Goal: Contribute content

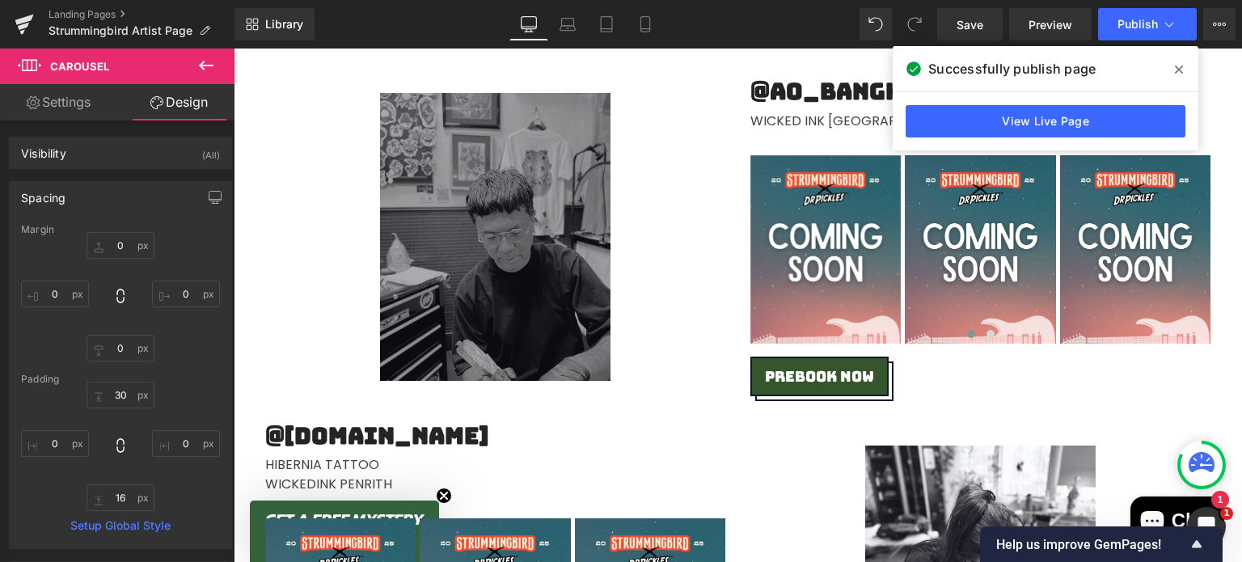
scroll to position [2429, 0]
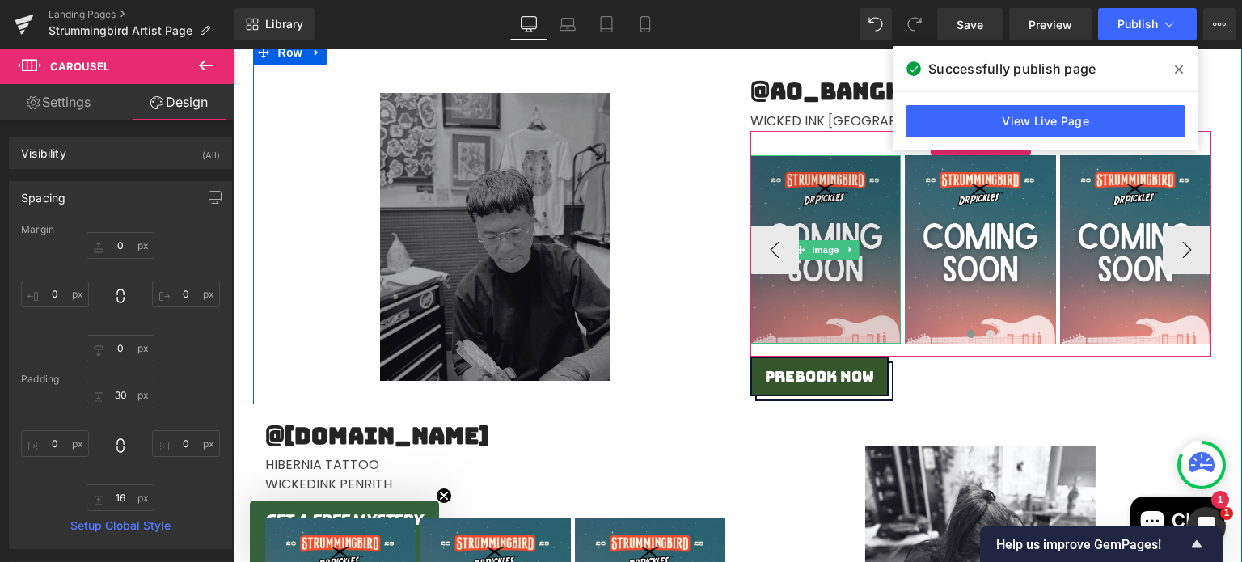
click at [821, 198] on img at bounding box center [825, 249] width 151 height 188
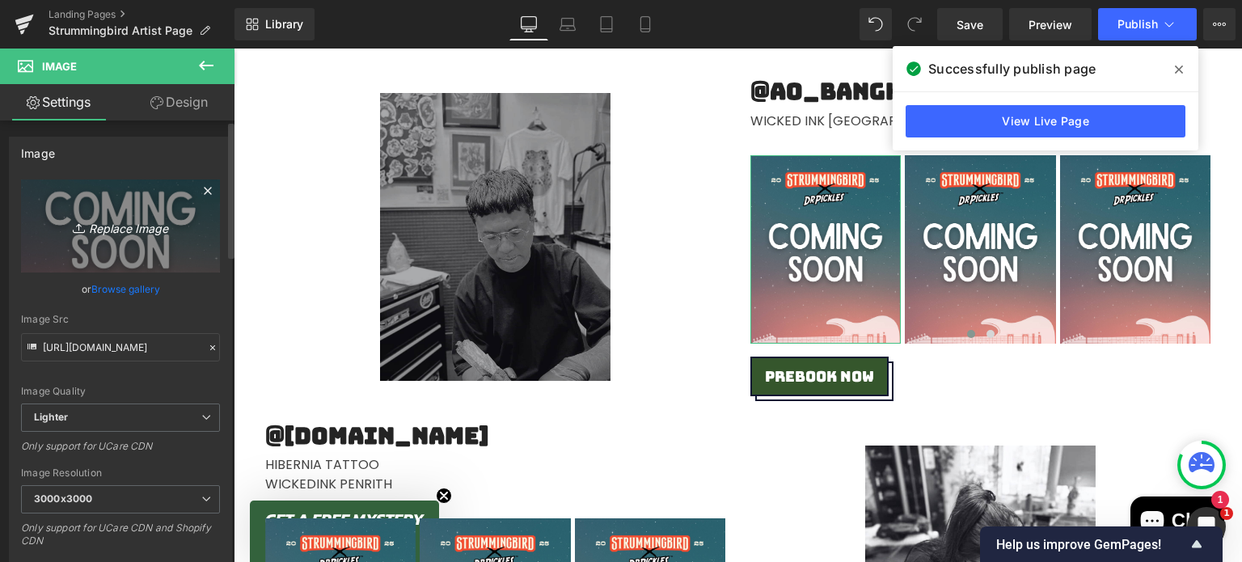
click at [108, 232] on icon "Replace Image" at bounding box center [120, 226] width 129 height 20
type input "C:\fakepath\5 (15).png"
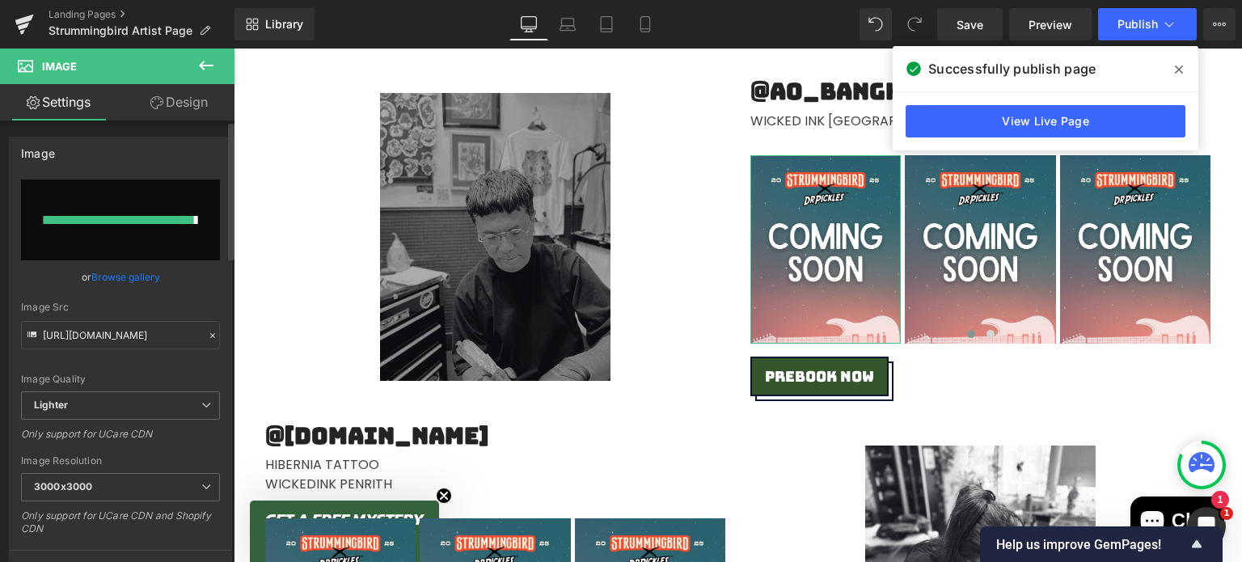
type input "[URL][DOMAIN_NAME]"
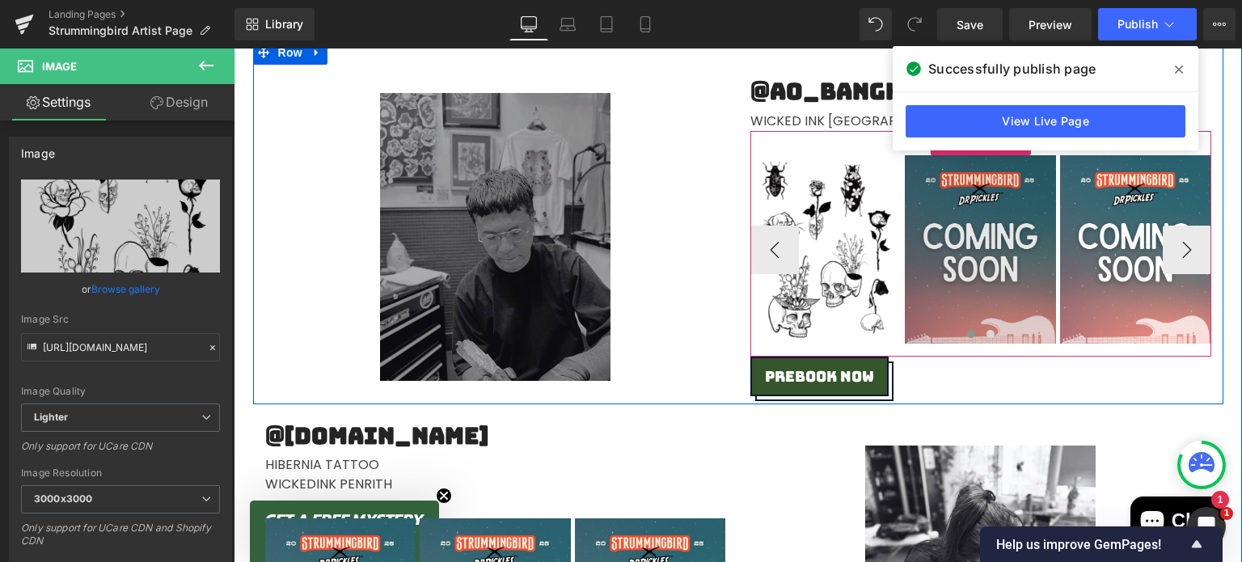
click at [972, 196] on img at bounding box center [980, 249] width 151 height 188
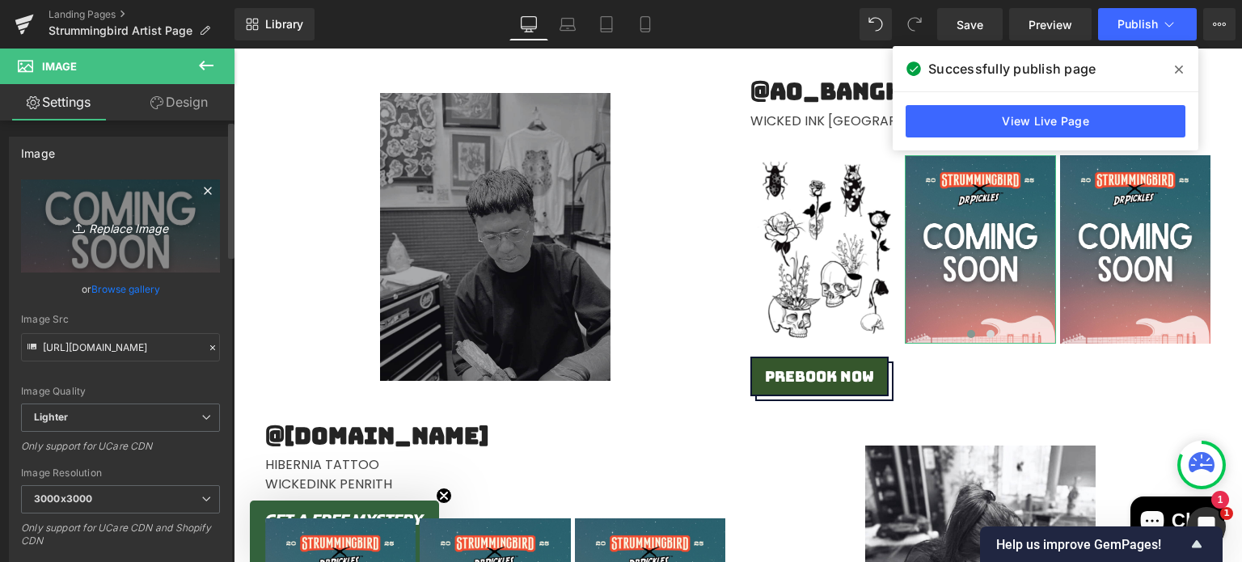
click at [119, 219] on icon "Replace Image" at bounding box center [120, 226] width 129 height 20
type input "C:\fakepath\6 (11).png"
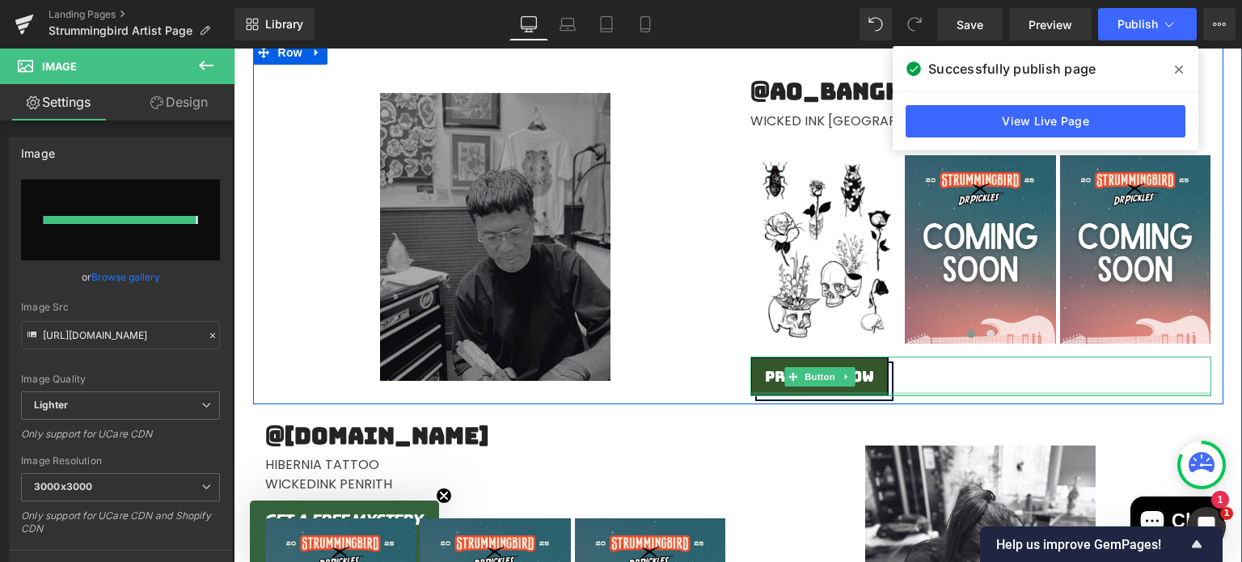
type input "[URL][DOMAIN_NAME]"
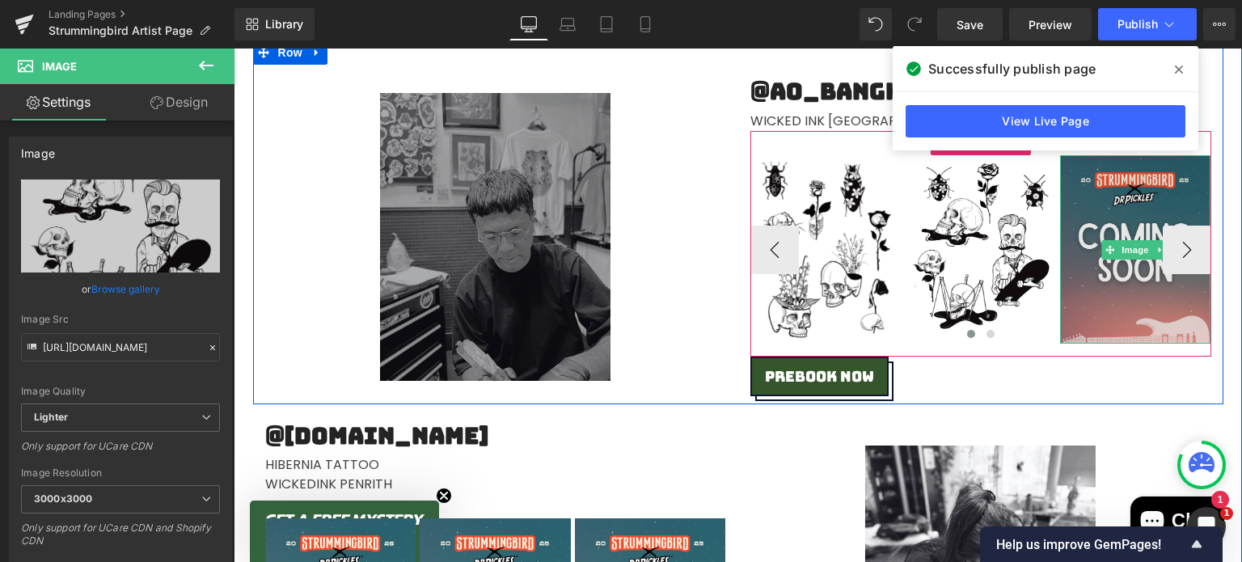
click at [1132, 192] on img at bounding box center [1135, 249] width 151 height 188
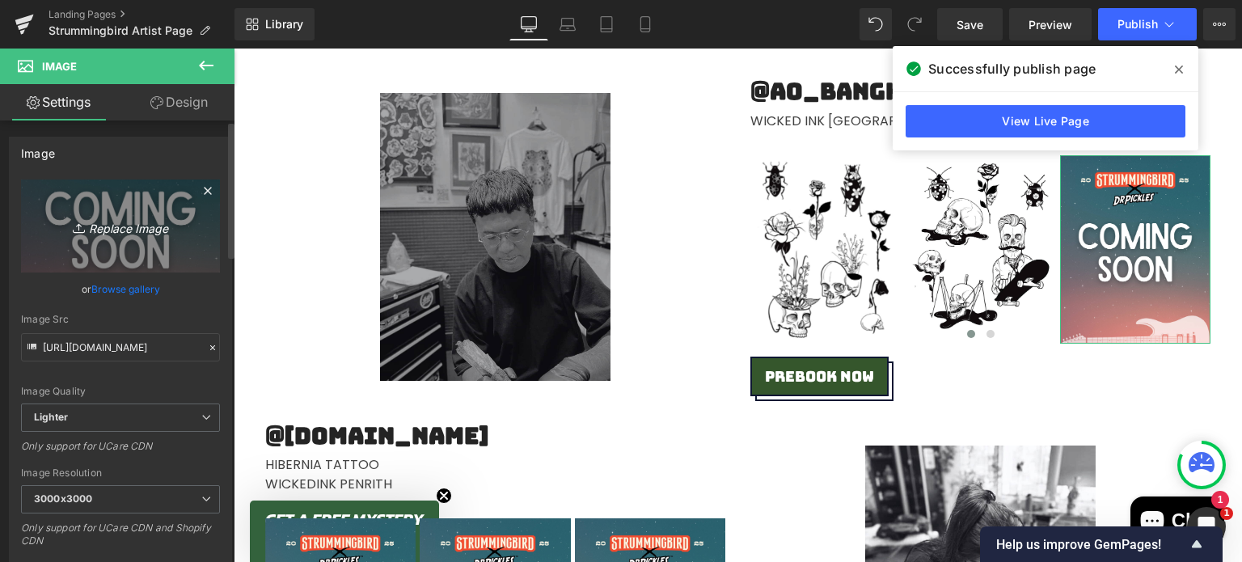
click at [133, 246] on link "Replace Image" at bounding box center [120, 226] width 199 height 93
type input "C:\fakepath\7 (10).png"
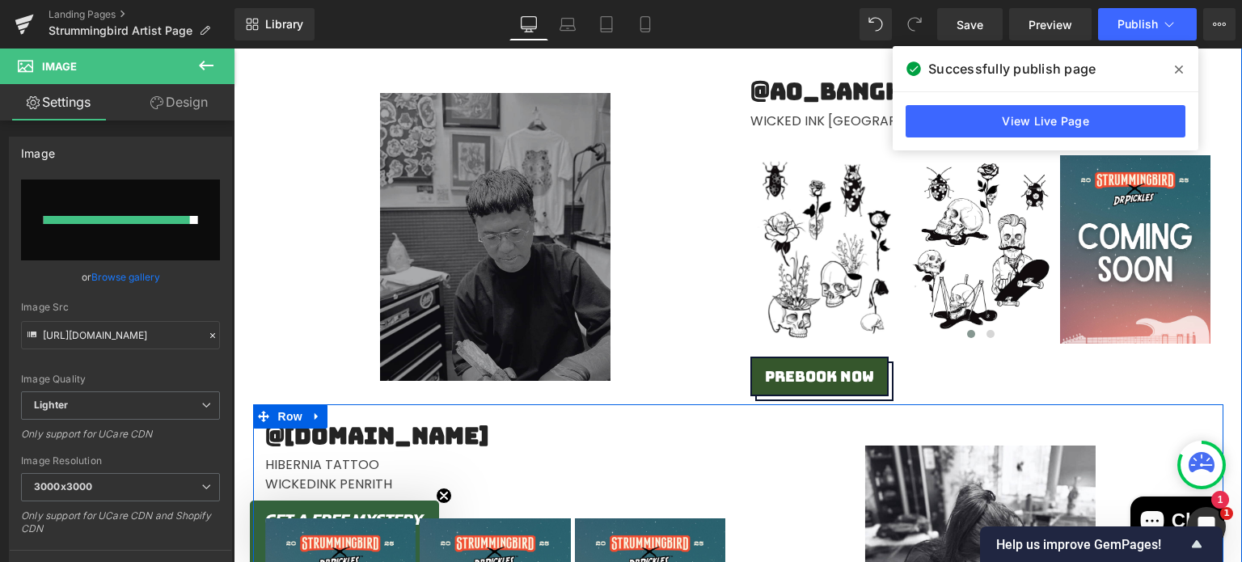
type input "[URL][DOMAIN_NAME]"
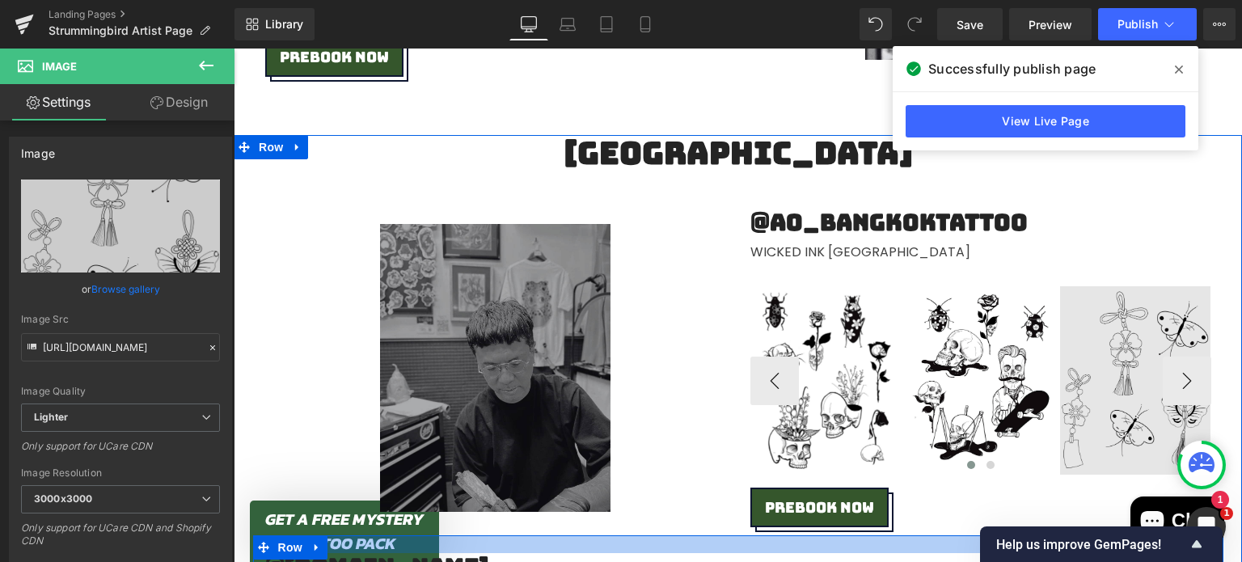
scroll to position [2295, 0]
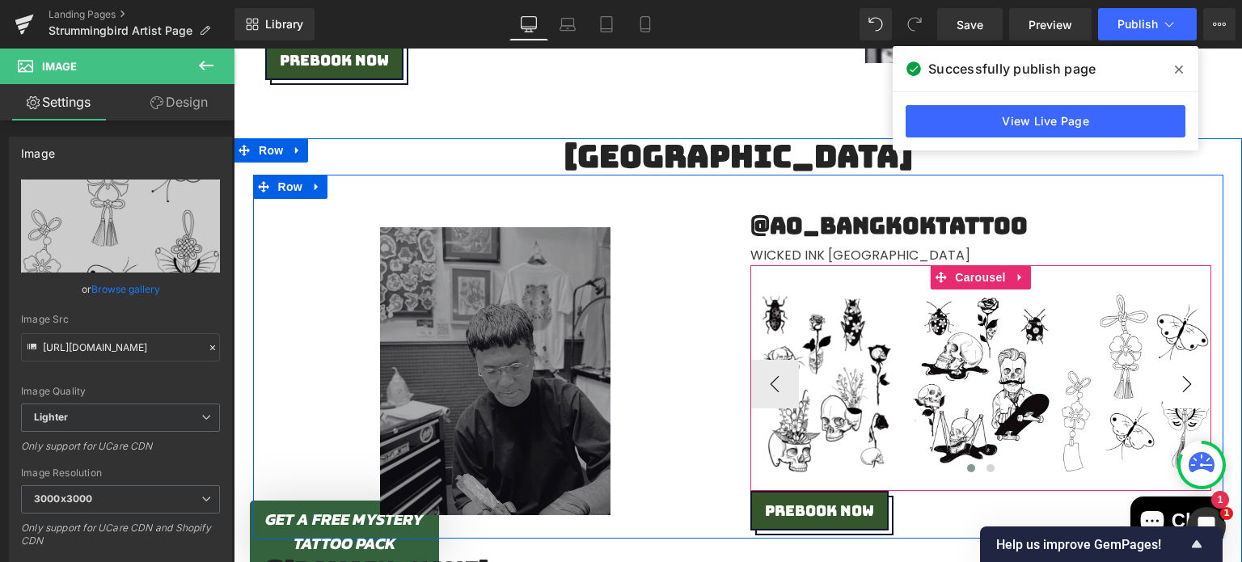
click at [1175, 394] on button "›" at bounding box center [1187, 384] width 49 height 49
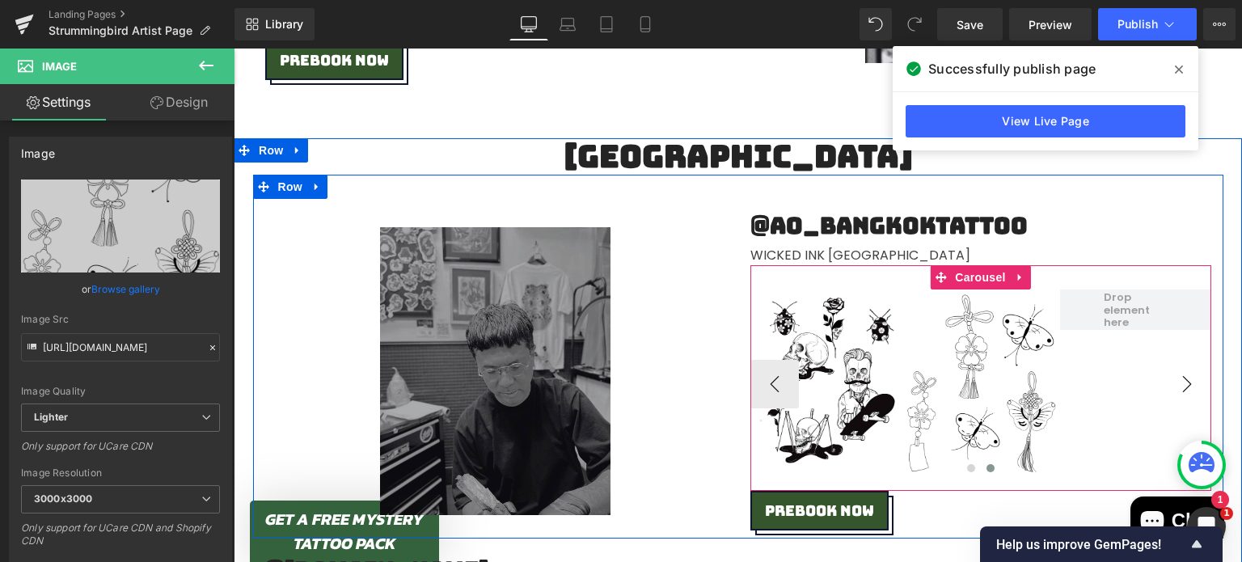
click at [1175, 394] on button "›" at bounding box center [1187, 384] width 49 height 49
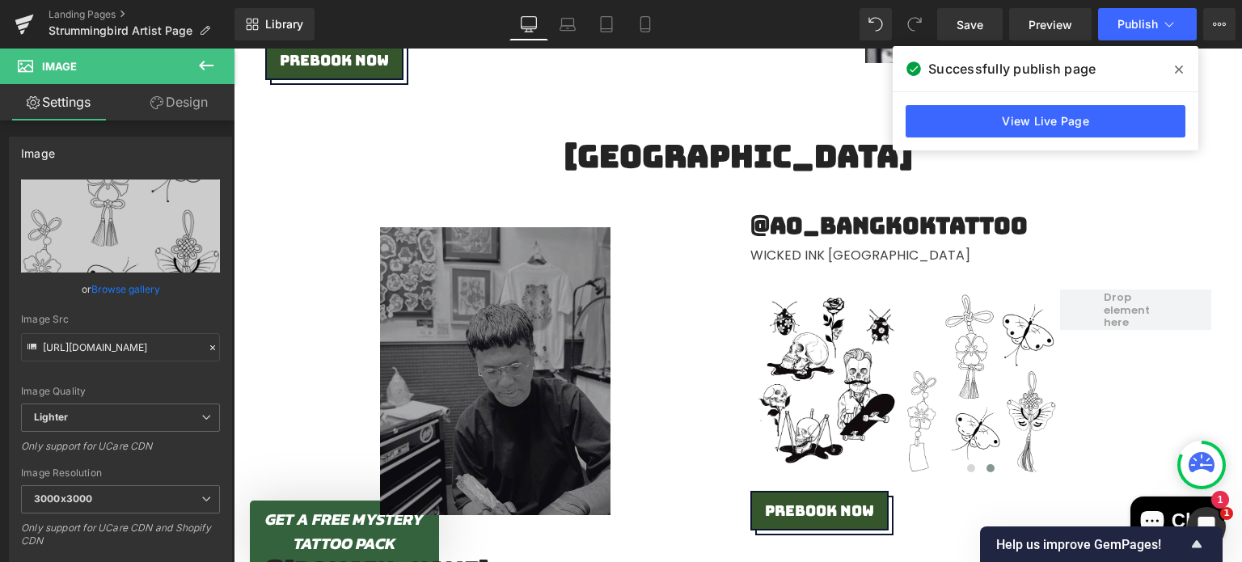
click at [206, 63] on icon at bounding box center [205, 65] width 19 height 19
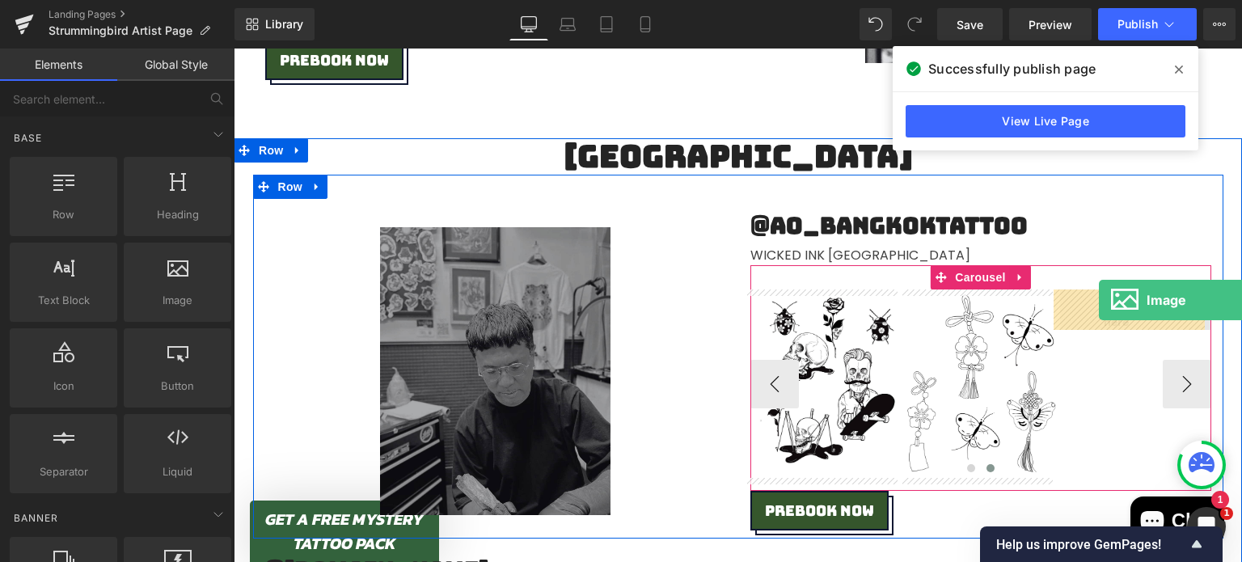
drag, startPoint x: 409, startPoint y: 338, endPoint x: 1097, endPoint y: 299, distance: 688.4
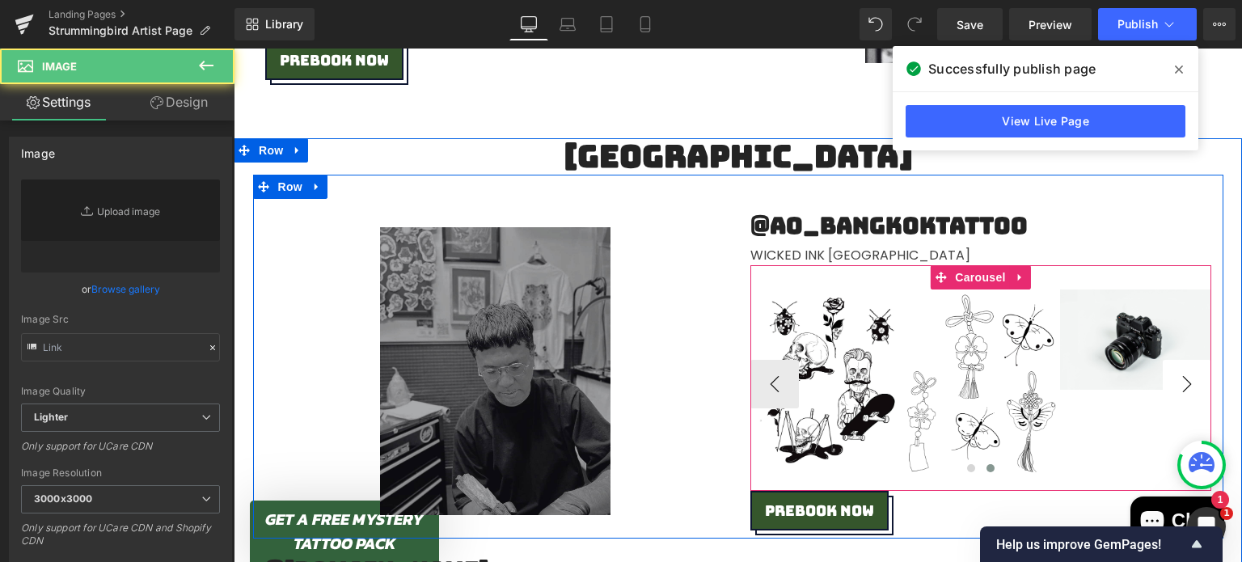
type input "//[DOMAIN_NAME][URL]"
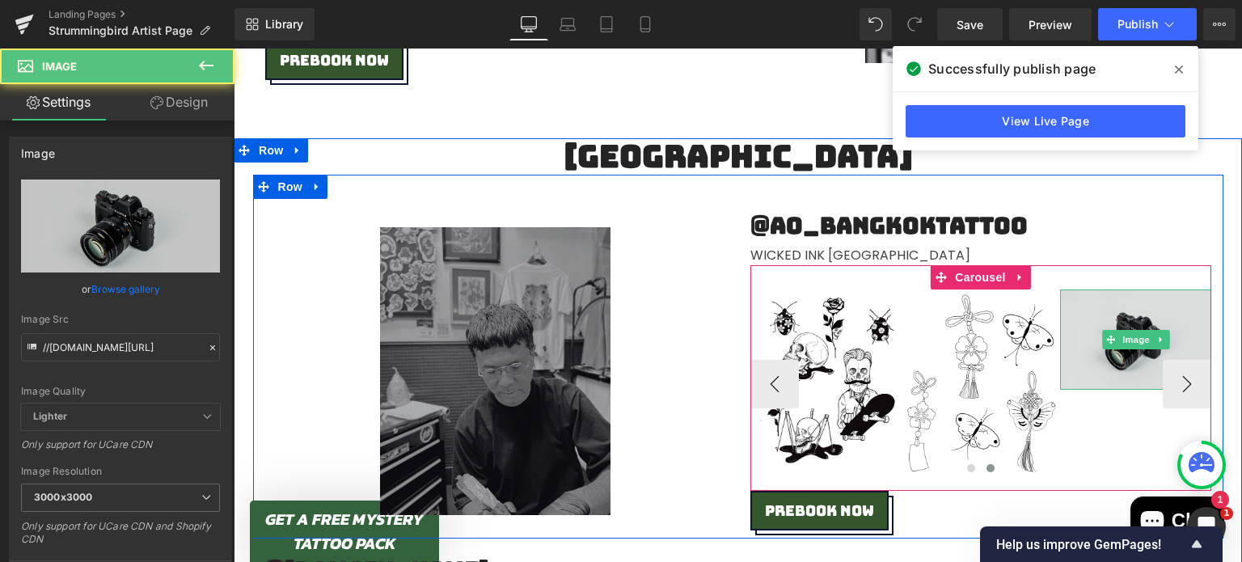
click at [1109, 315] on img at bounding box center [1135, 339] width 151 height 100
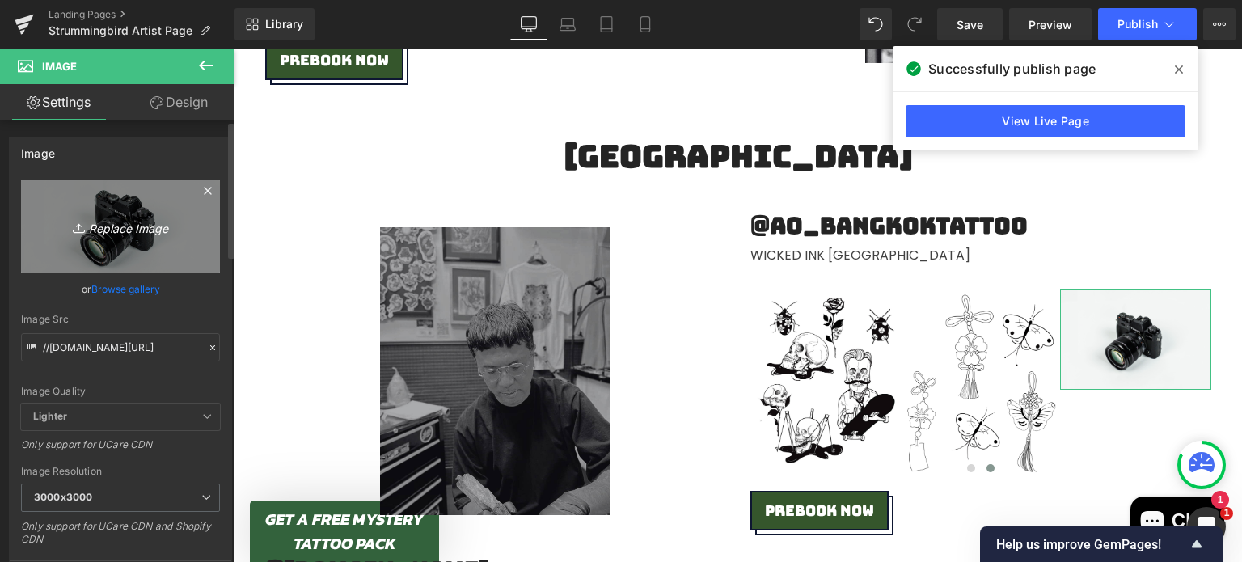
click at [113, 221] on icon "Replace Image" at bounding box center [120, 226] width 129 height 20
type input "C:\fakepath\9 (12).png"
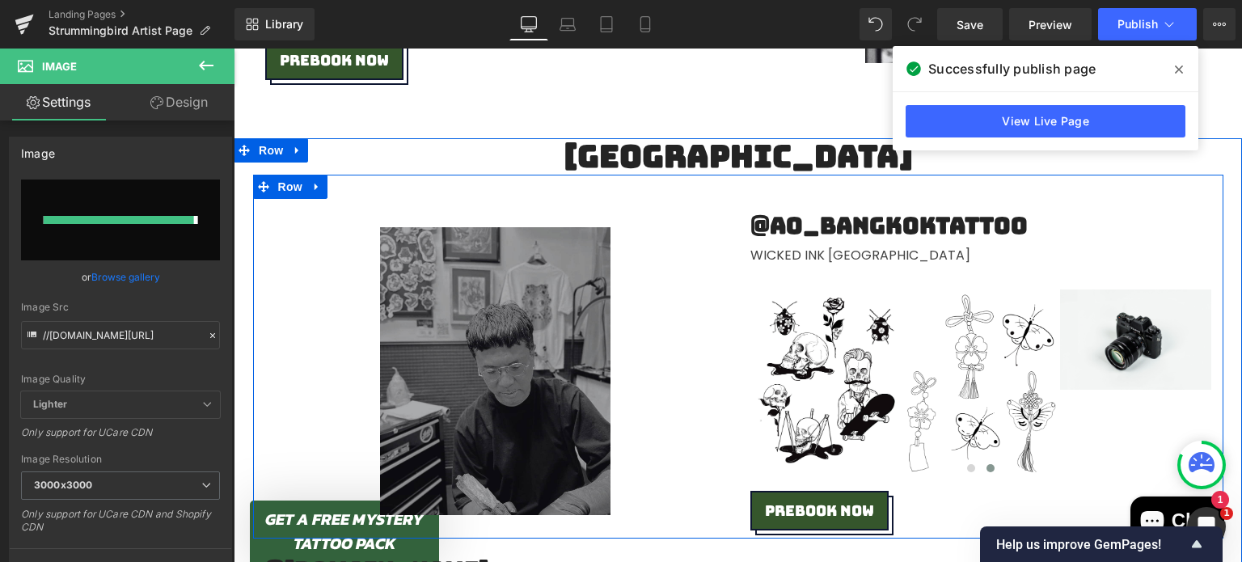
type input "[URL][DOMAIN_NAME]"
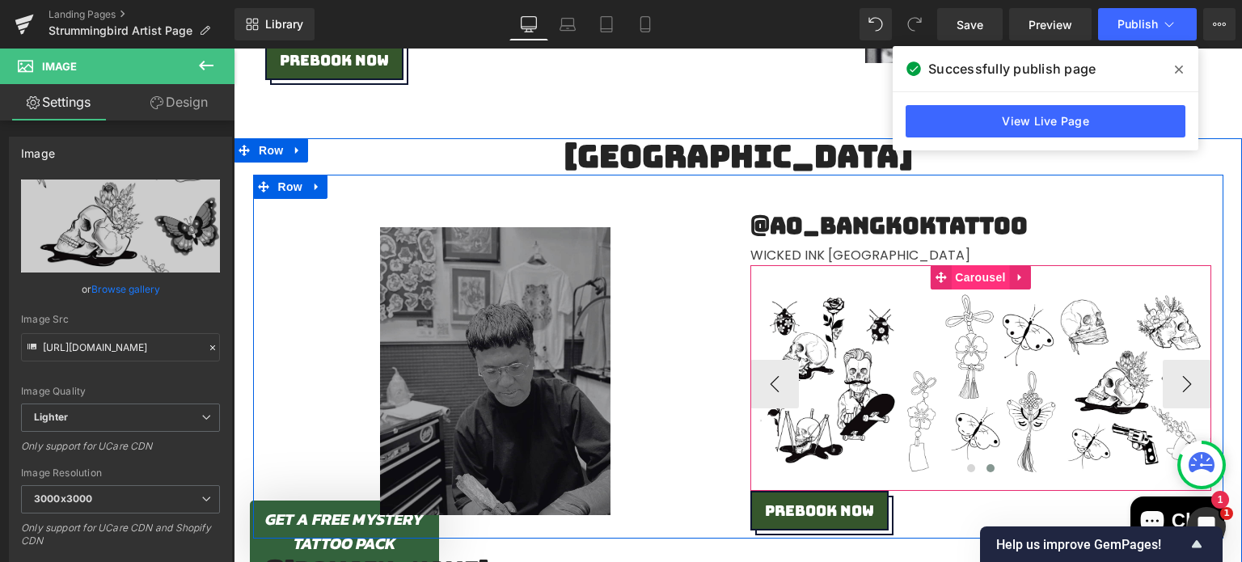
click at [962, 270] on span "Carousel" at bounding box center [980, 277] width 58 height 24
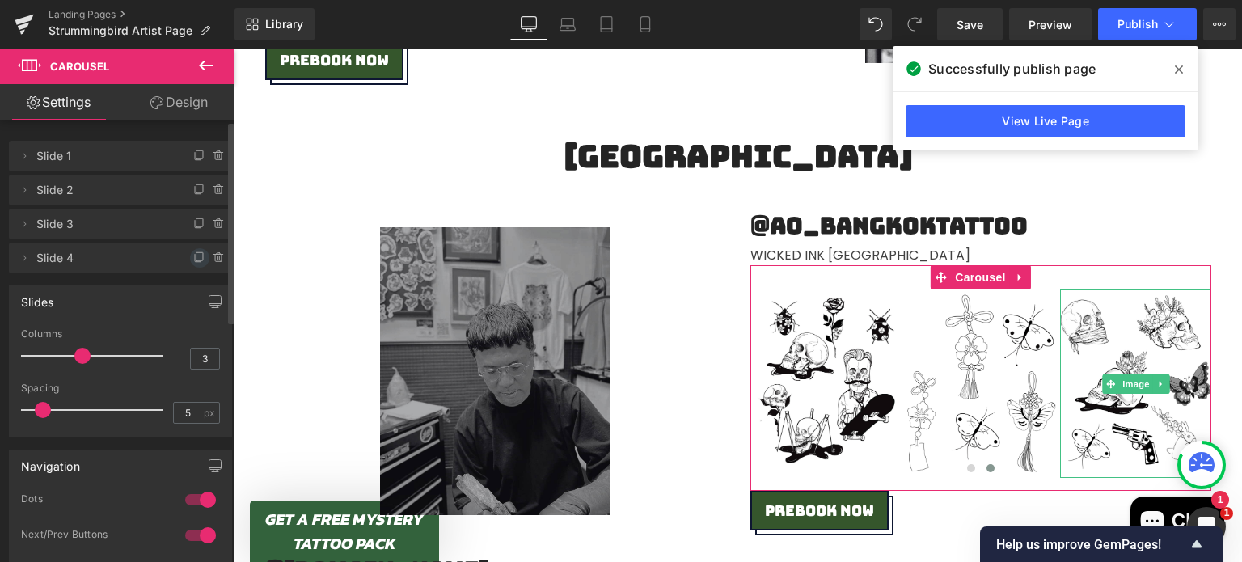
click at [193, 257] on icon at bounding box center [199, 257] width 13 height 13
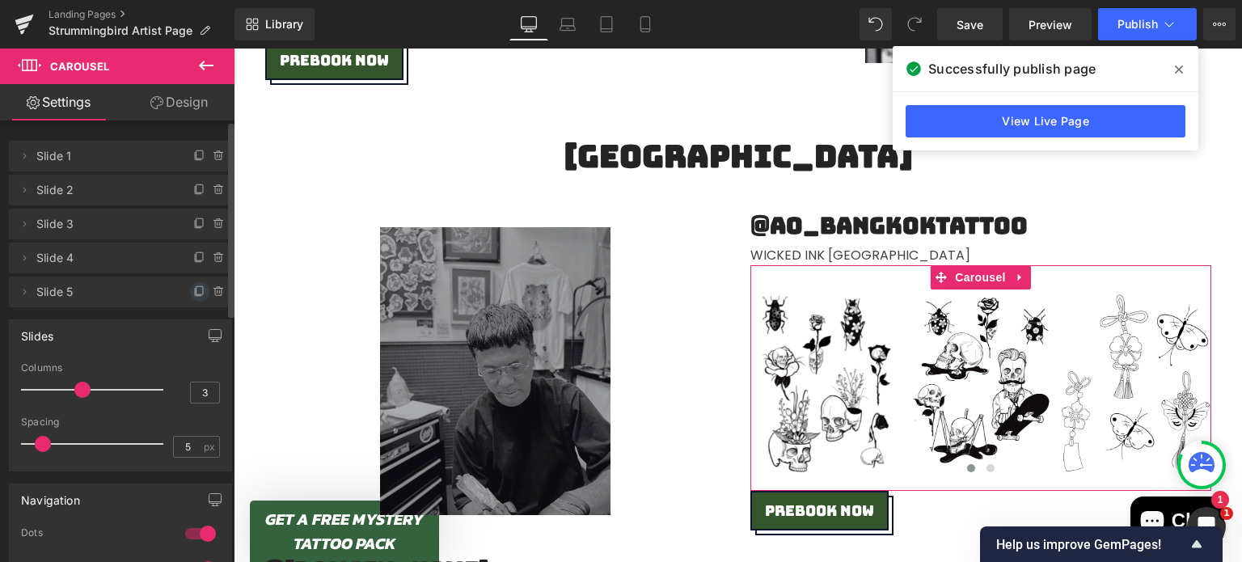
click at [193, 287] on icon at bounding box center [199, 291] width 13 height 13
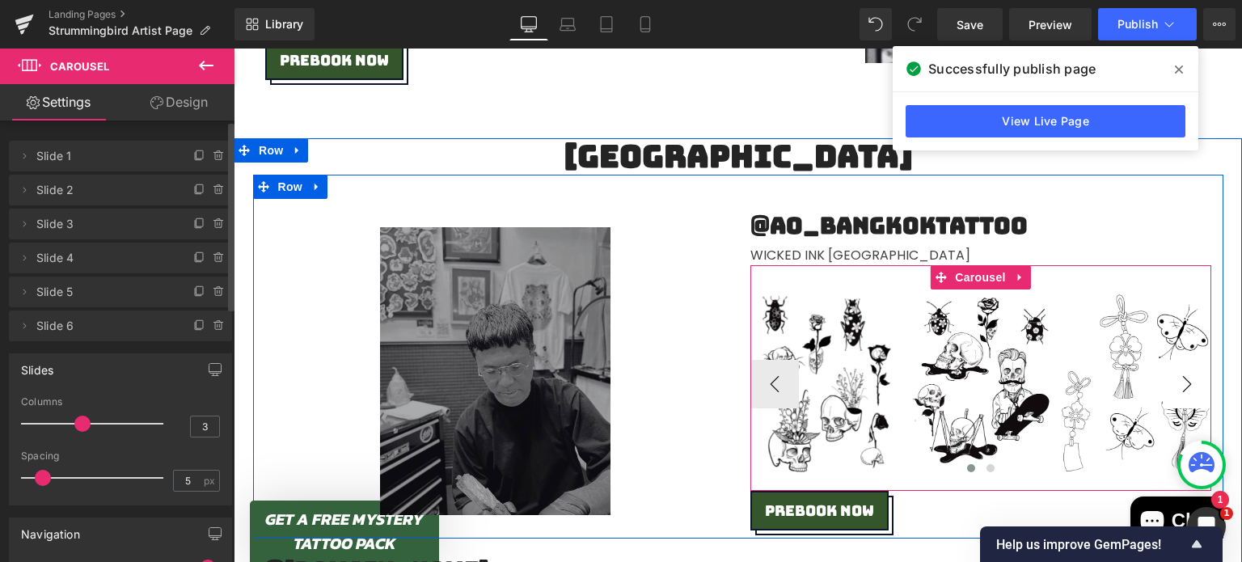
click at [1181, 378] on button "›" at bounding box center [1187, 384] width 49 height 49
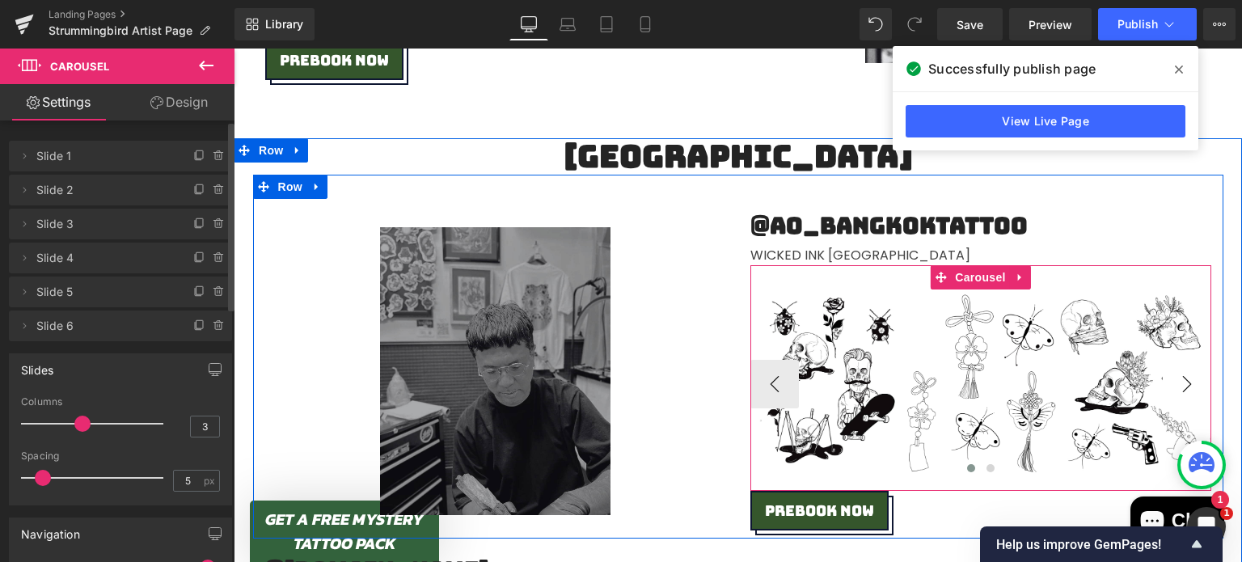
click at [1181, 378] on button "›" at bounding box center [1187, 384] width 49 height 49
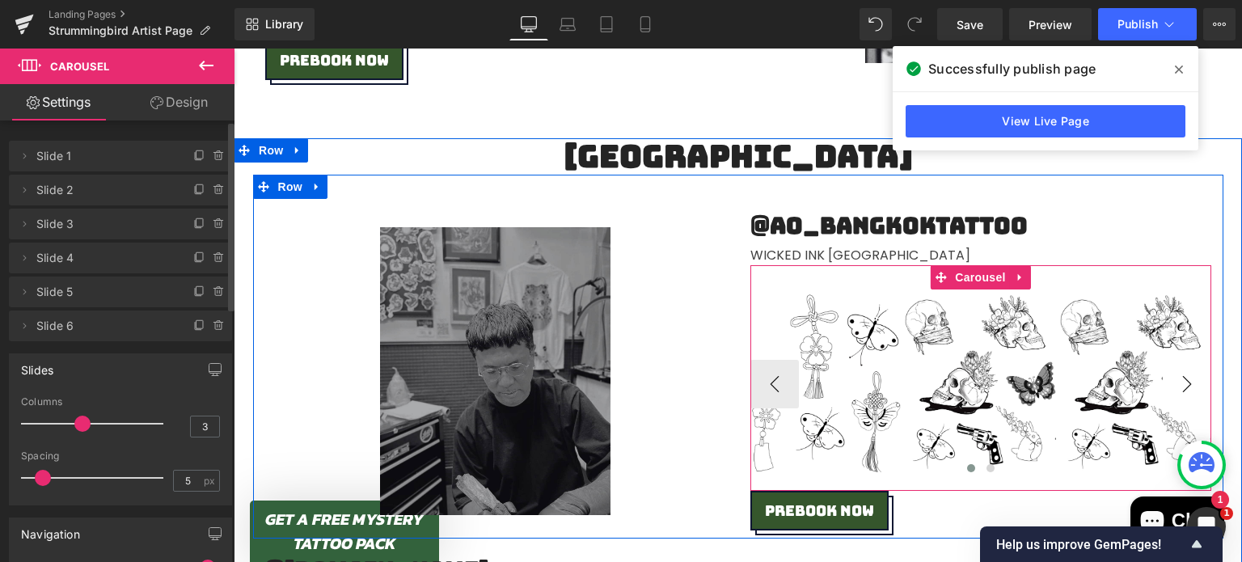
click at [1181, 378] on button "›" at bounding box center [1187, 384] width 49 height 49
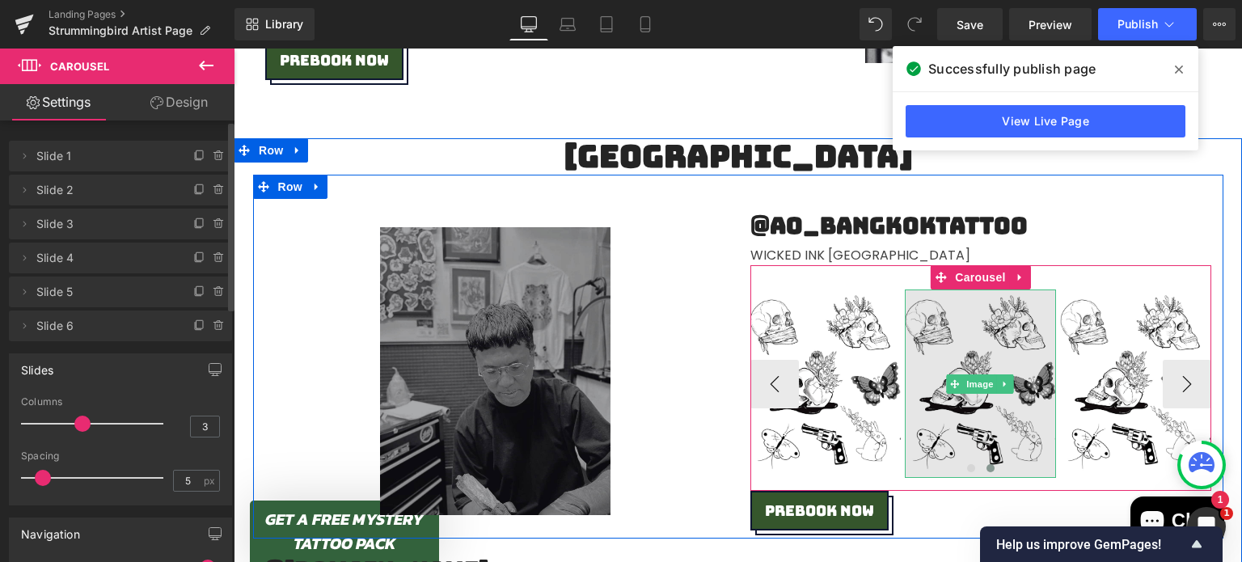
click at [1000, 349] on img at bounding box center [980, 383] width 151 height 188
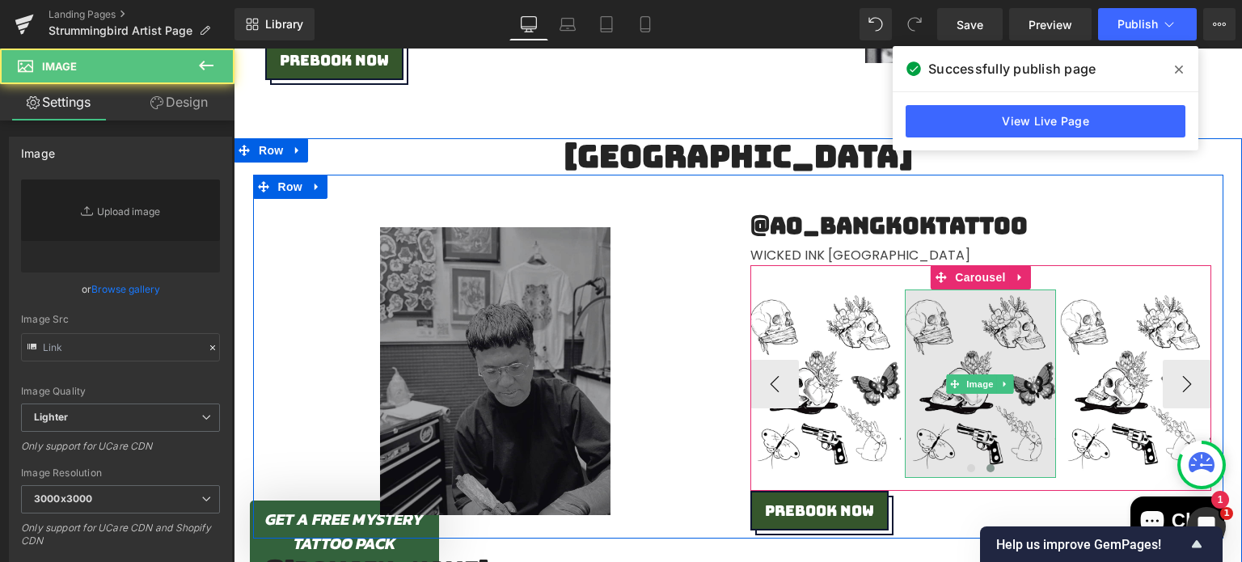
type input "[URL][DOMAIN_NAME]"
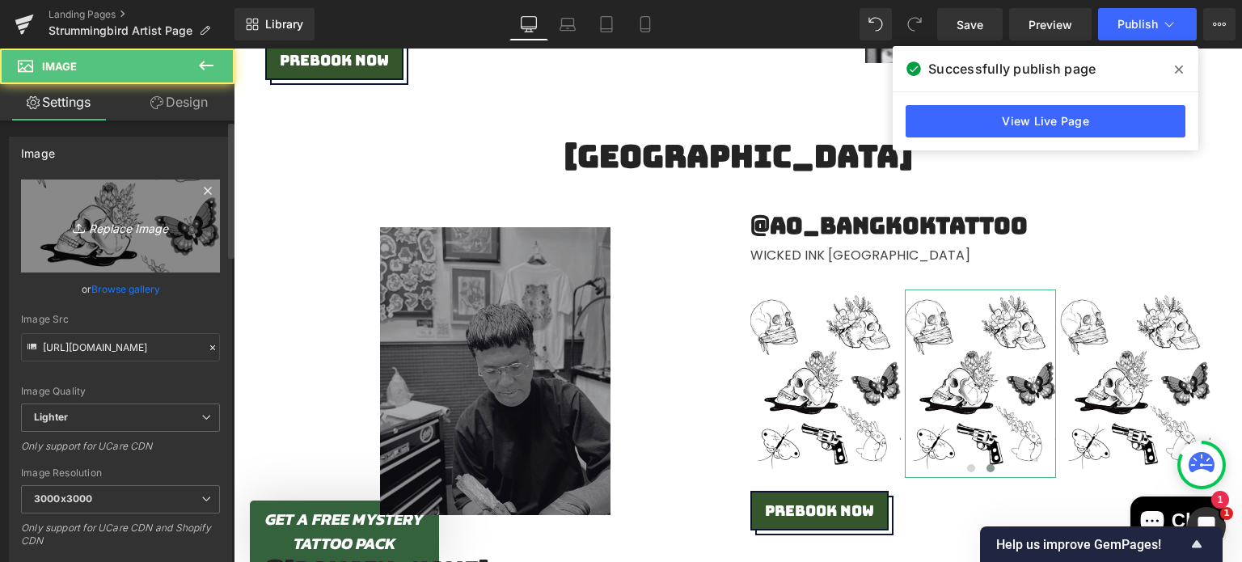
click at [142, 242] on link "Replace Image" at bounding box center [120, 226] width 199 height 93
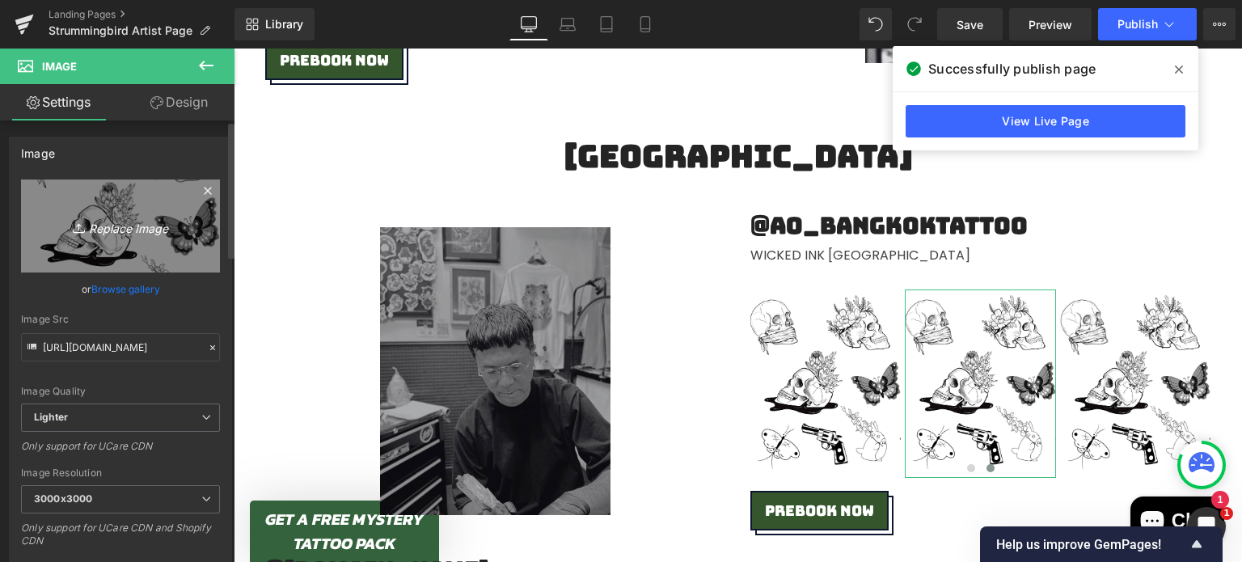
type input "C:\fakepath\10 (11).png"
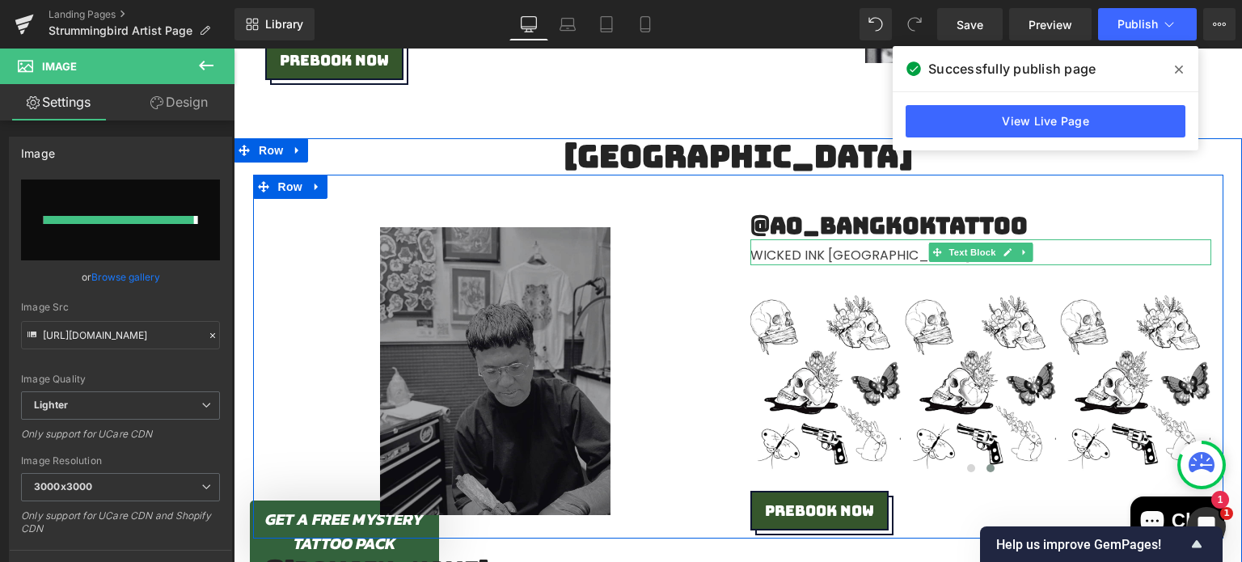
type input "[URL][DOMAIN_NAME]"
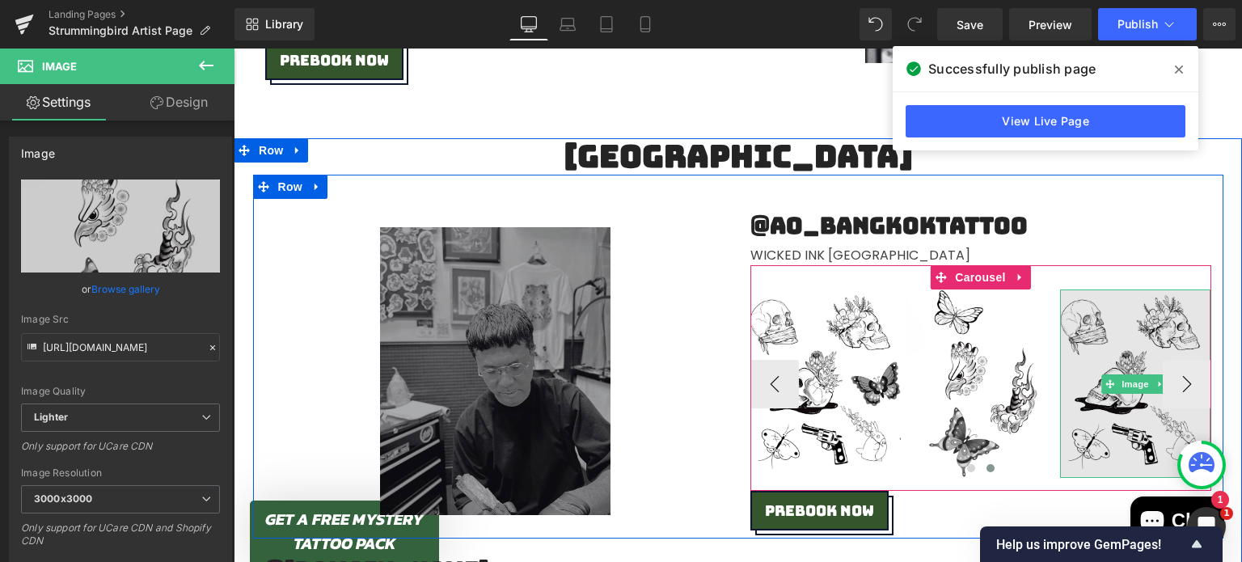
click at [1134, 316] on img at bounding box center [1135, 383] width 151 height 188
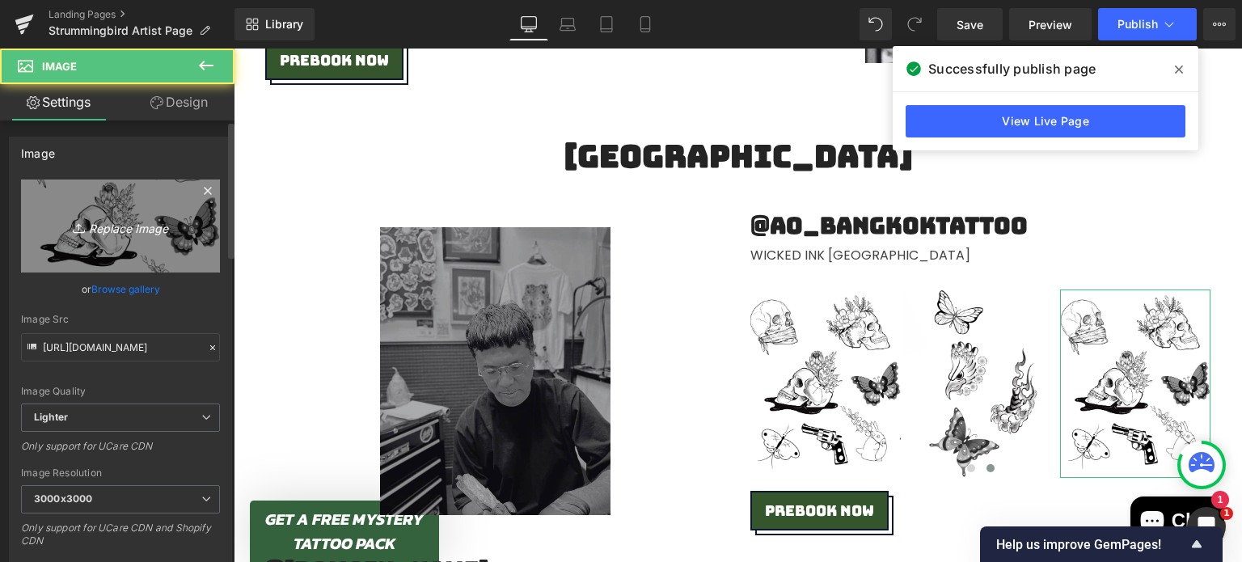
click at [129, 235] on icon "Replace Image" at bounding box center [120, 226] width 129 height 20
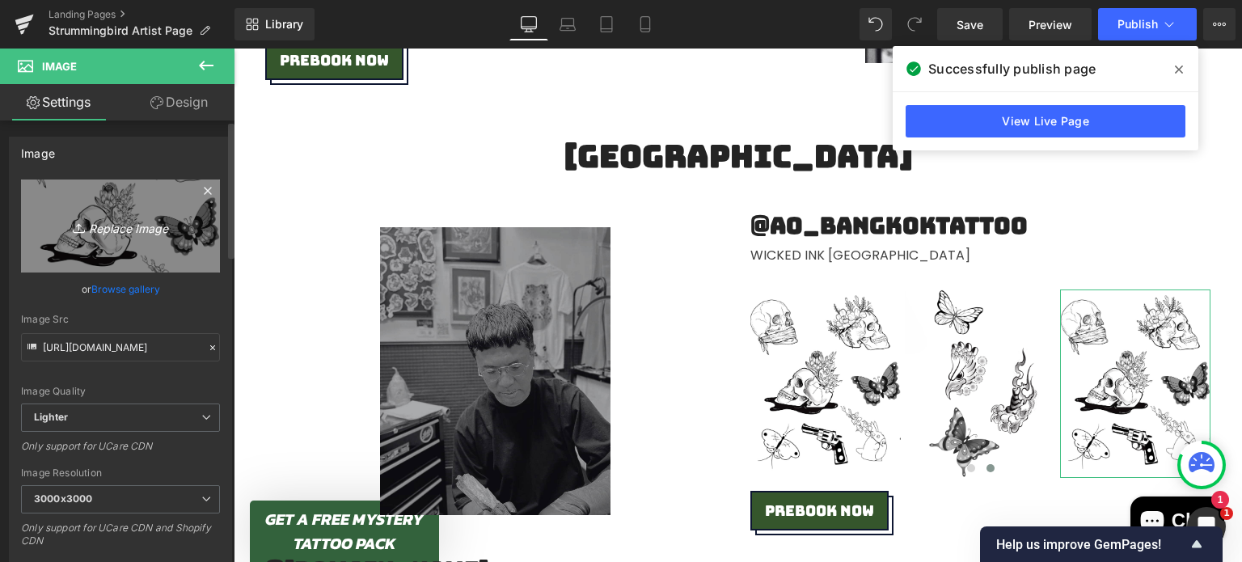
type input "C:\fakepath\8 (12).png"
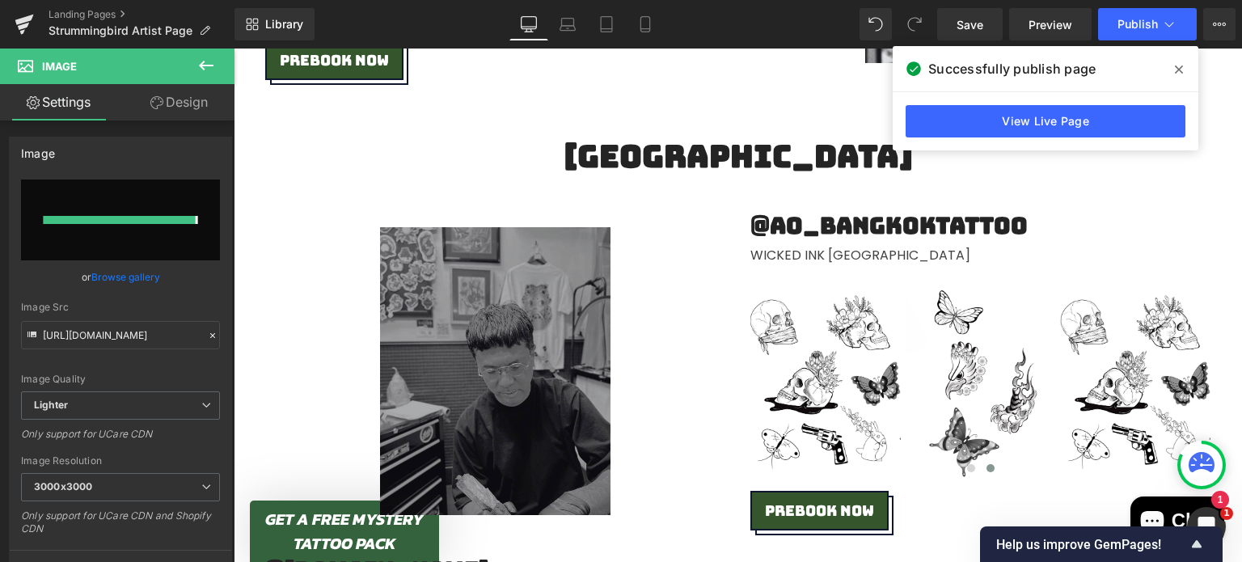
type input "[URL][DOMAIN_NAME]"
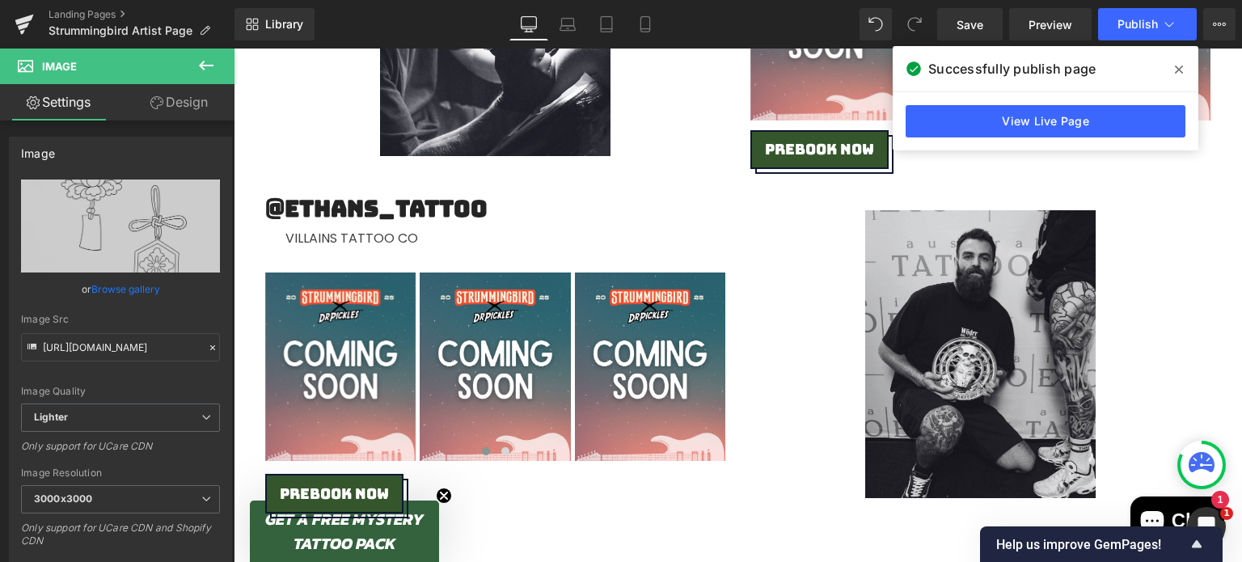
scroll to position [4860, 0]
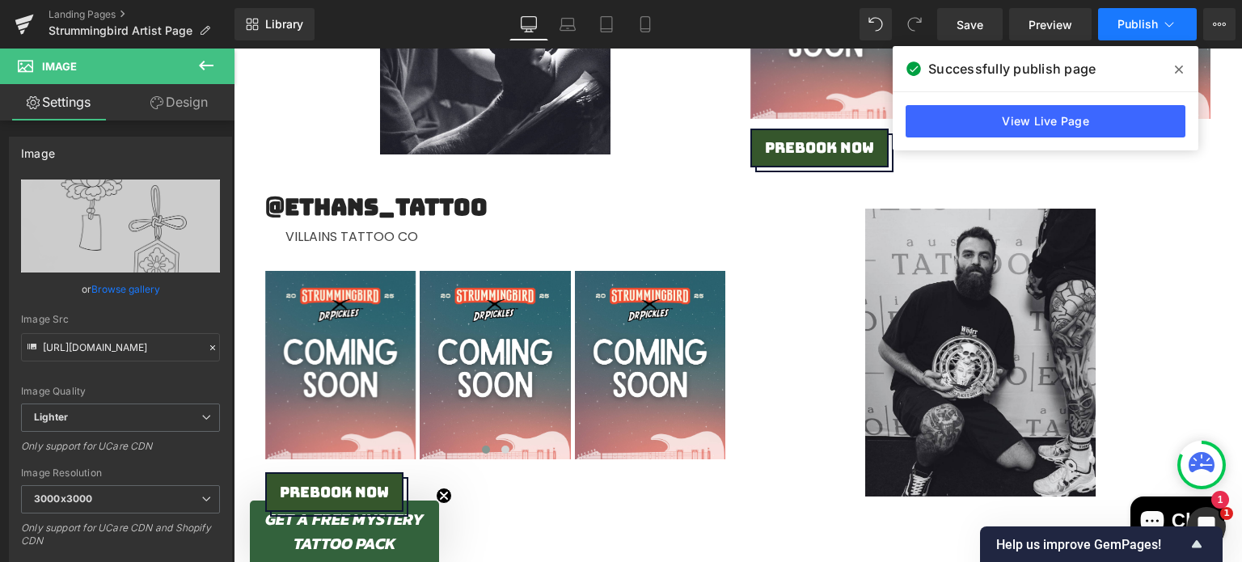
click at [1113, 32] on button "Publish" at bounding box center [1147, 24] width 99 height 32
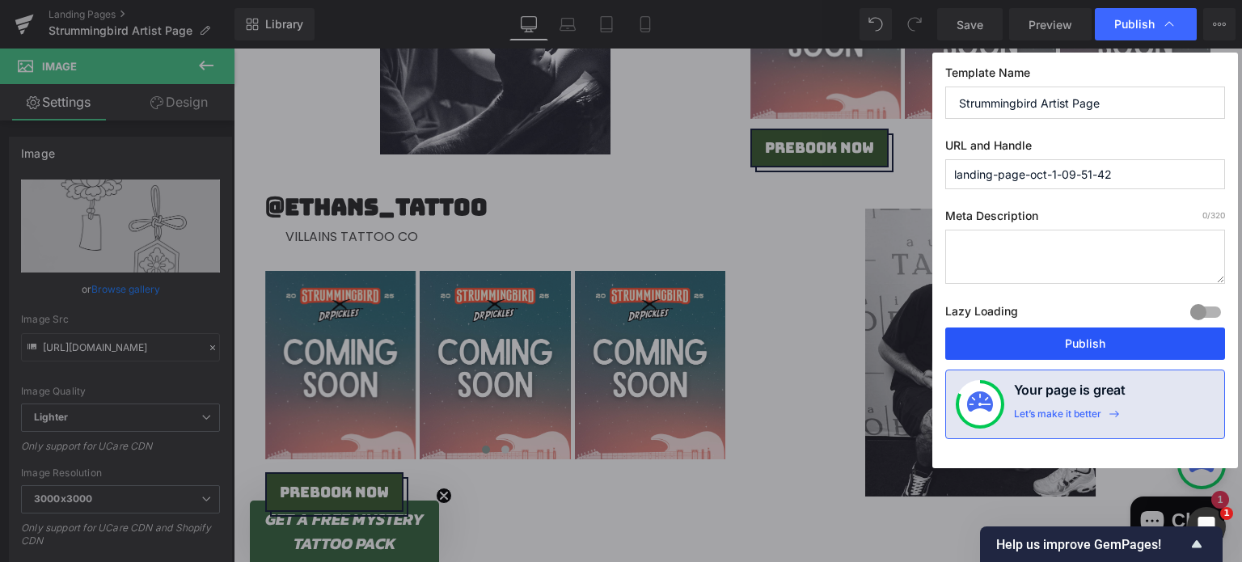
click at [1058, 338] on button "Publish" at bounding box center [1085, 343] width 280 height 32
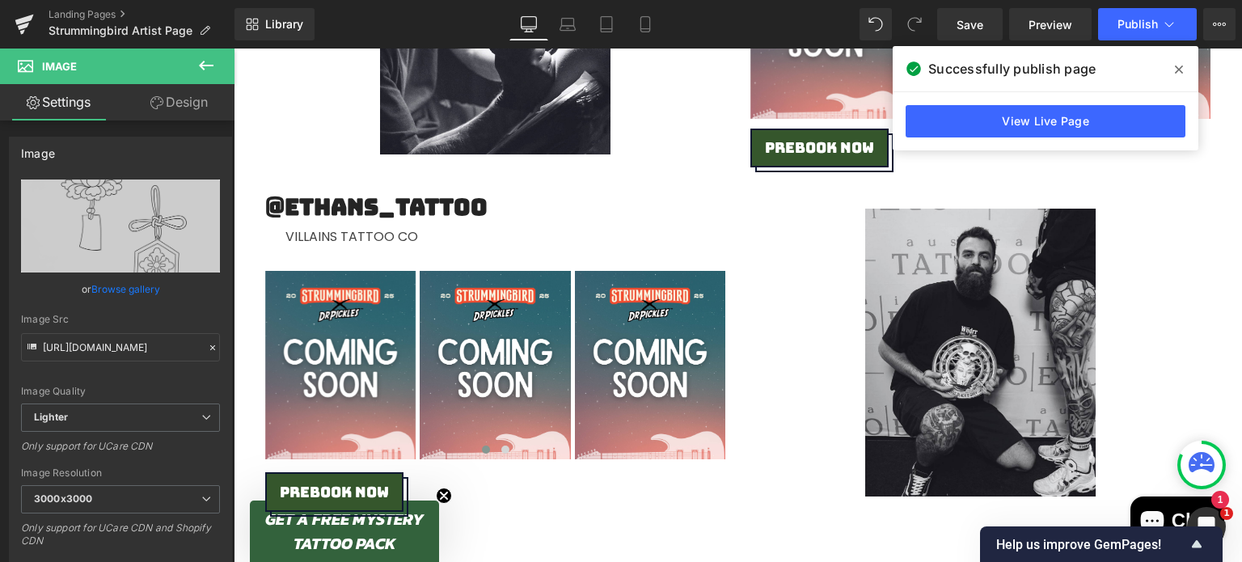
click at [1181, 70] on icon at bounding box center [1179, 69] width 8 height 13
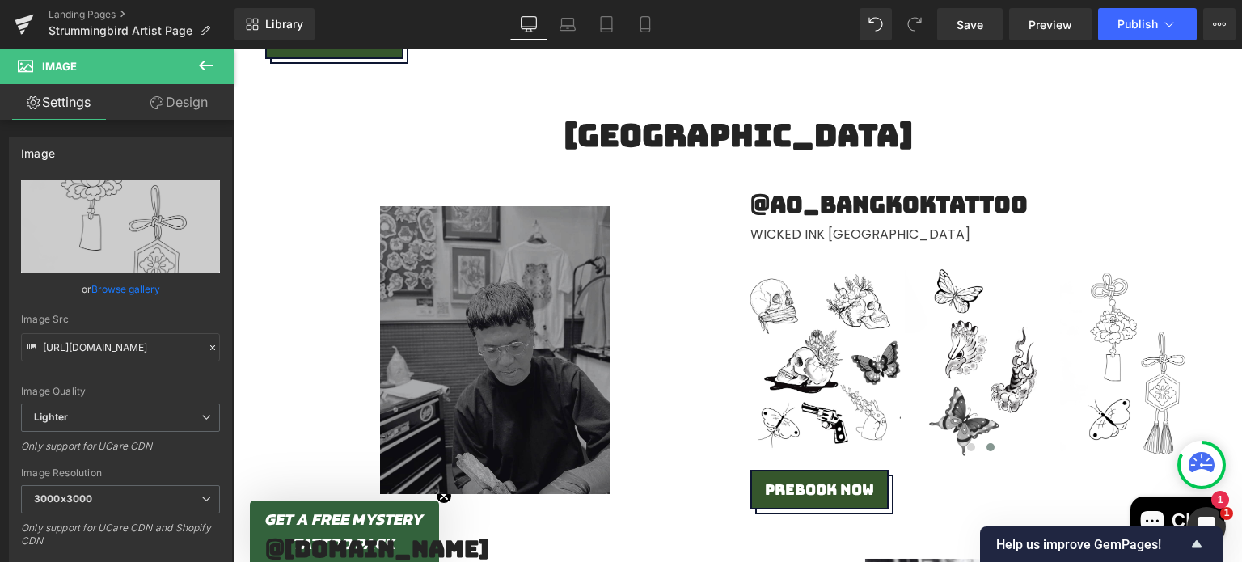
scroll to position [2316, 0]
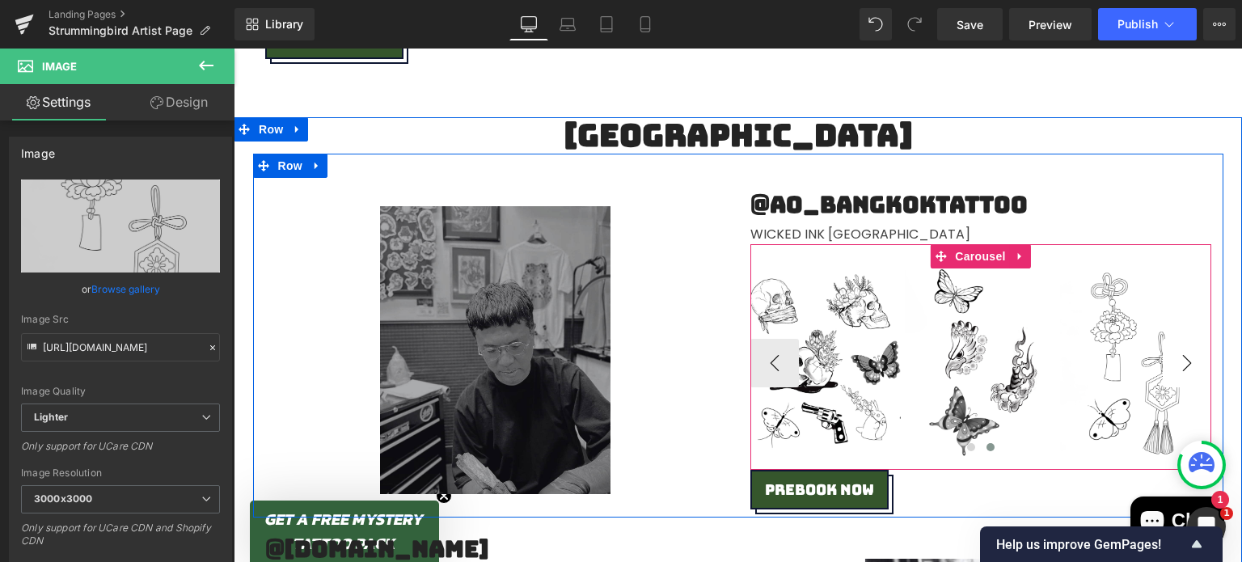
click at [1177, 361] on button "›" at bounding box center [1187, 363] width 49 height 49
click at [767, 358] on button "‹" at bounding box center [774, 363] width 49 height 49
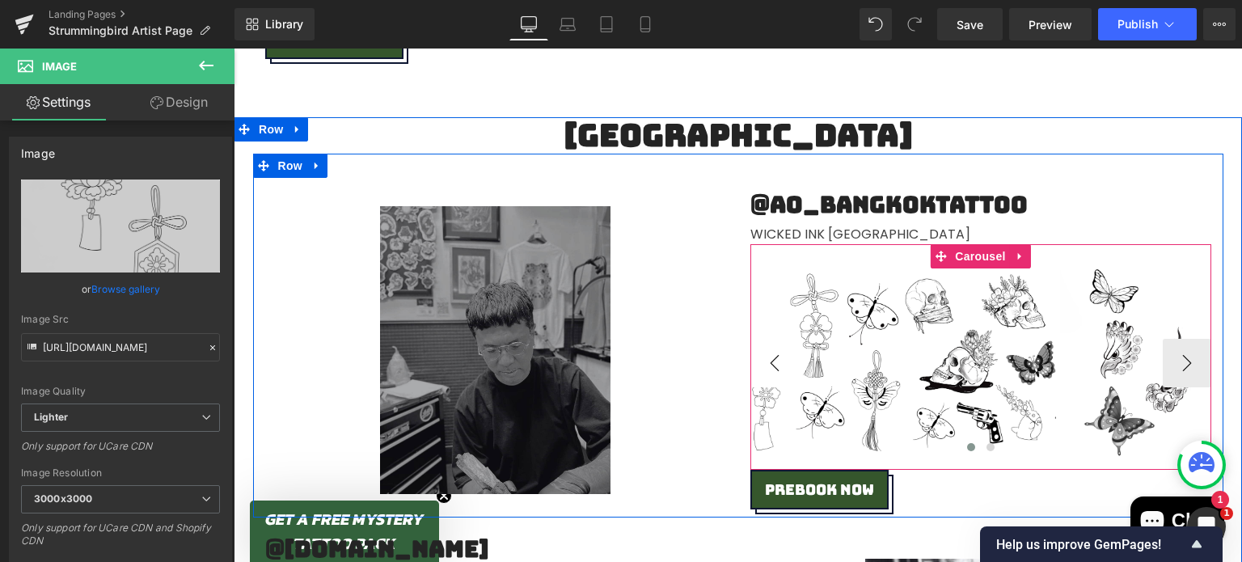
click at [767, 358] on button "‹" at bounding box center [774, 363] width 49 height 49
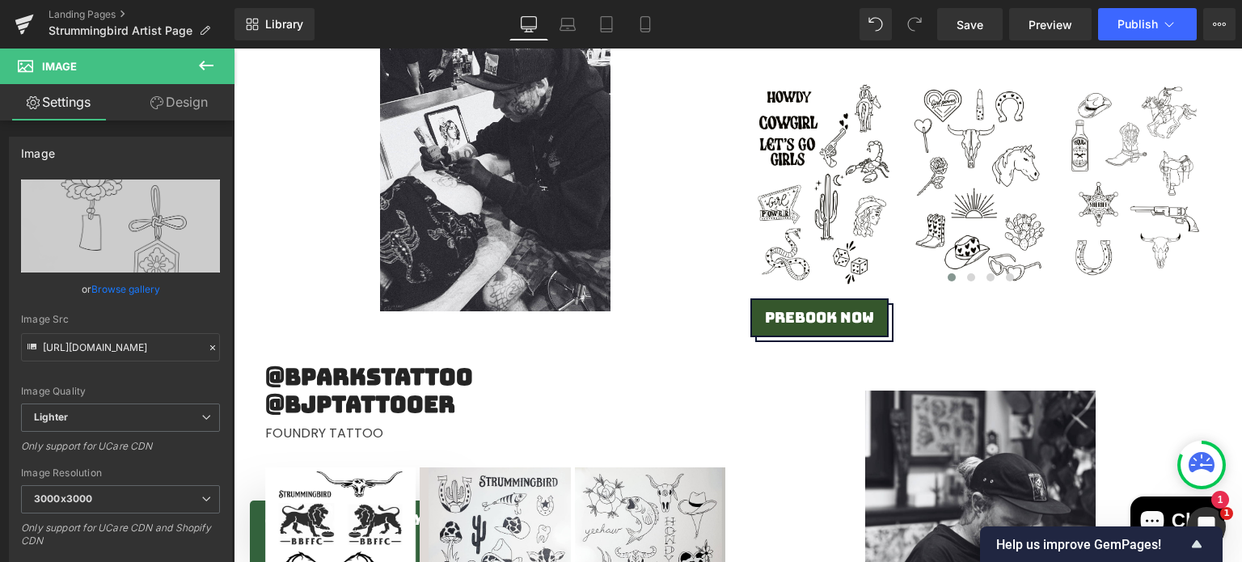
scroll to position [980, 0]
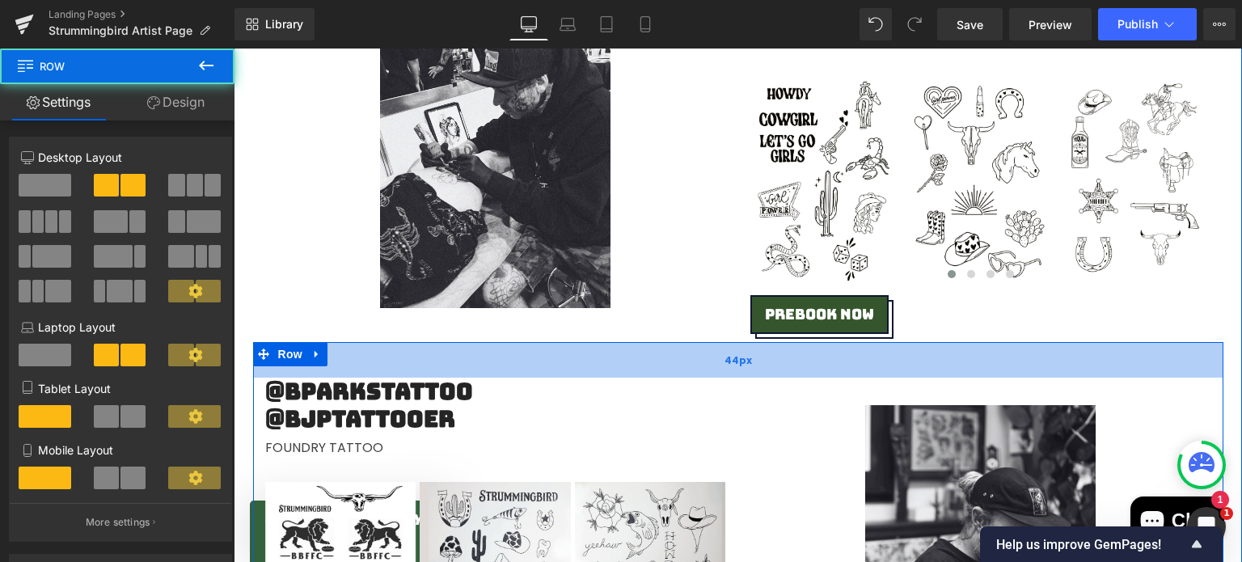
drag, startPoint x: 691, startPoint y: 344, endPoint x: 691, endPoint y: 361, distance: 17.8
click at [691, 361] on div "44px" at bounding box center [738, 360] width 970 height 36
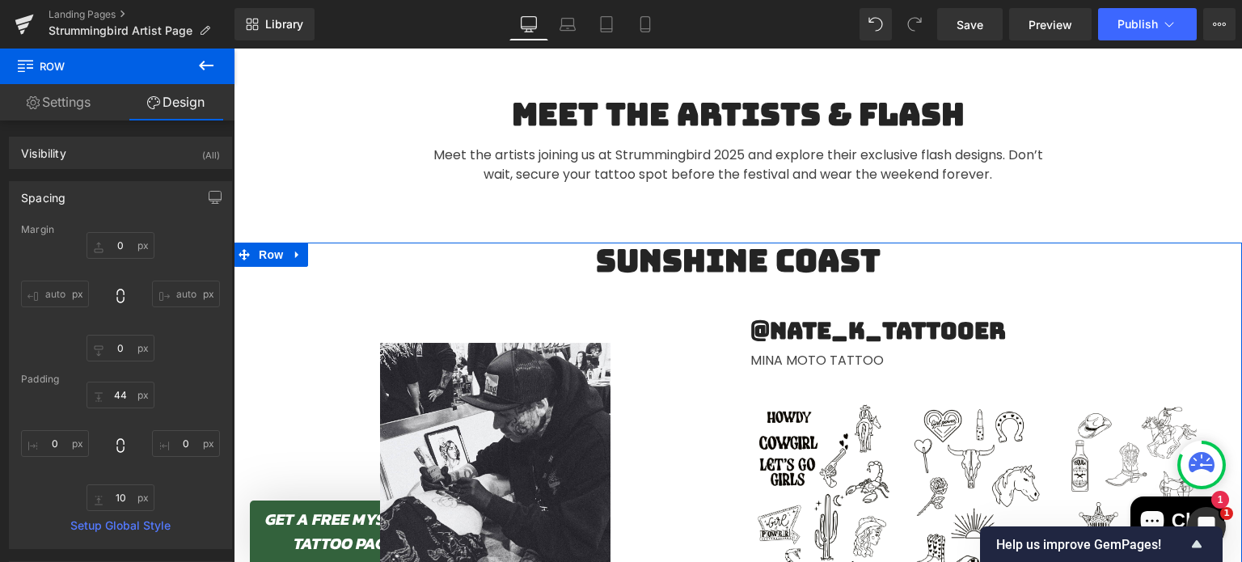
scroll to position [657, 0]
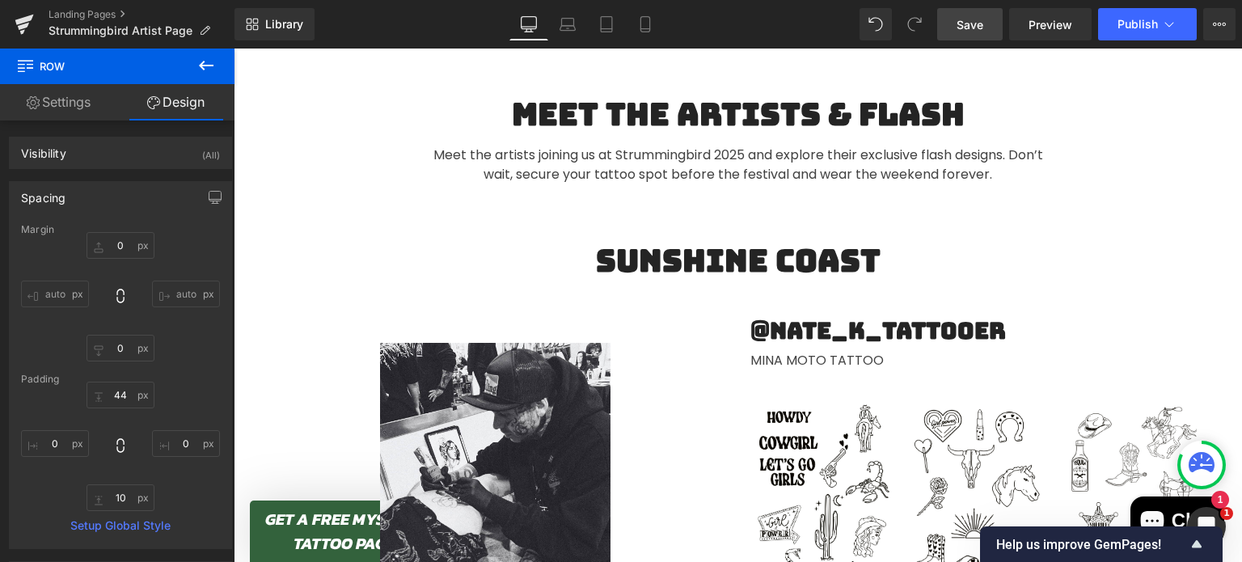
click at [944, 15] on link "Save" at bounding box center [969, 24] width 65 height 32
